Goal: Find specific page/section: Find specific page/section

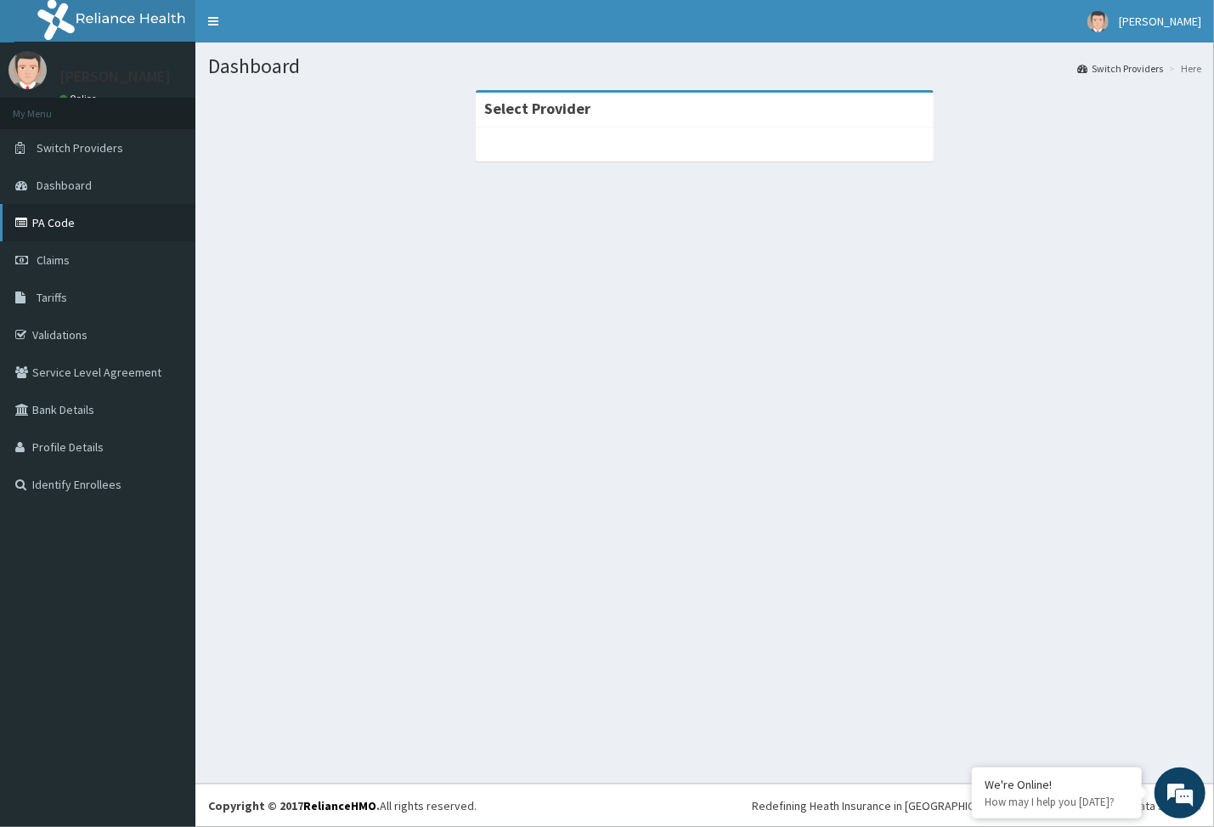
click at [152, 224] on link "PA Code" at bounding box center [97, 222] width 195 height 37
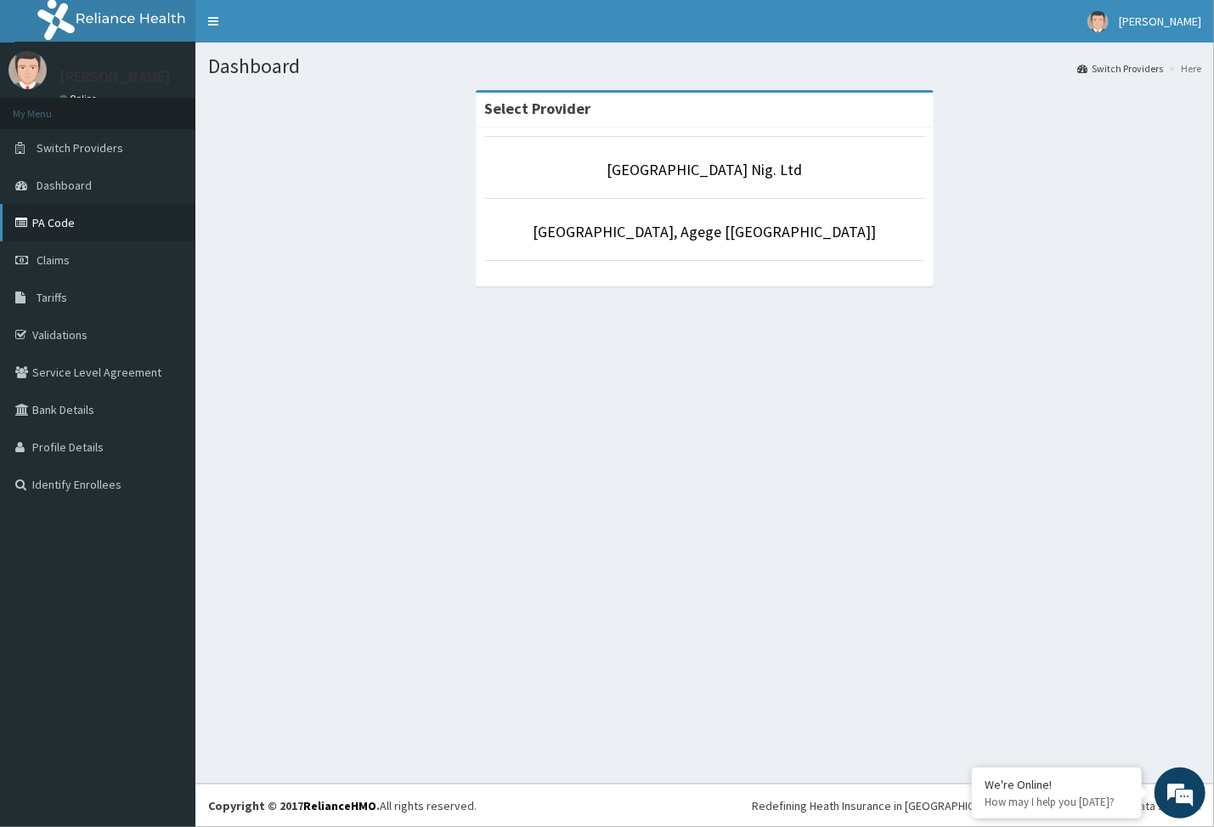
click at [99, 224] on link "PA Code" at bounding box center [97, 222] width 195 height 37
